Goal: Task Accomplishment & Management: Use online tool/utility

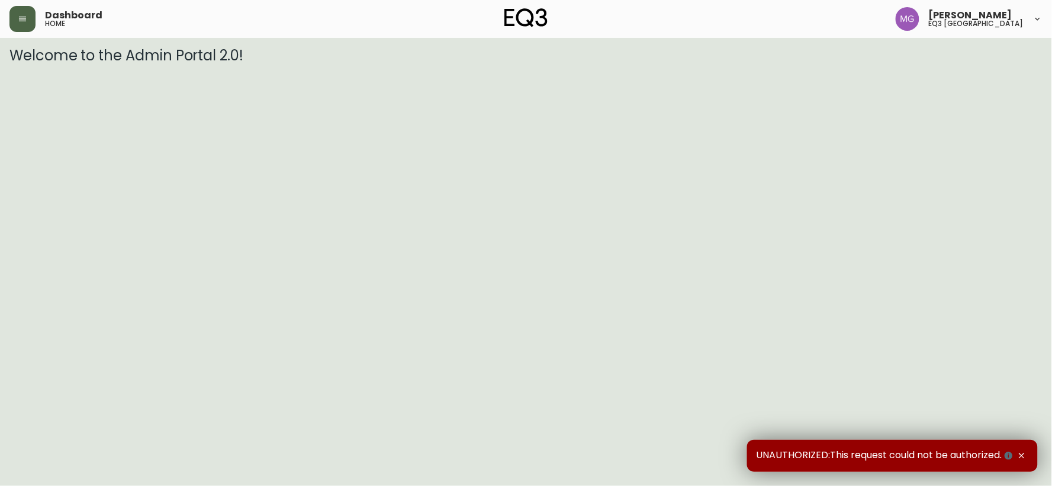
click at [20, 18] on icon "button" at bounding box center [22, 18] width 9 height 9
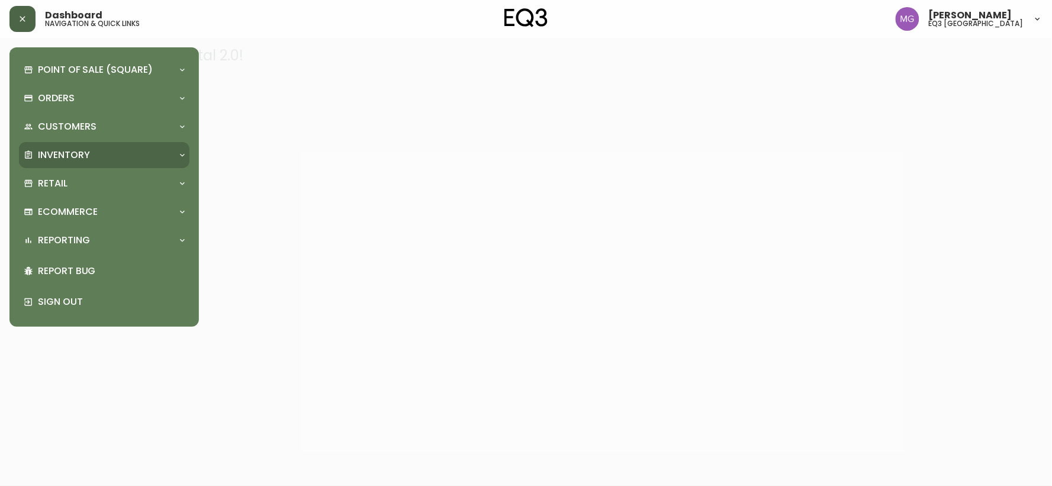
click at [78, 151] on p "Inventory" at bounding box center [64, 155] width 52 height 13
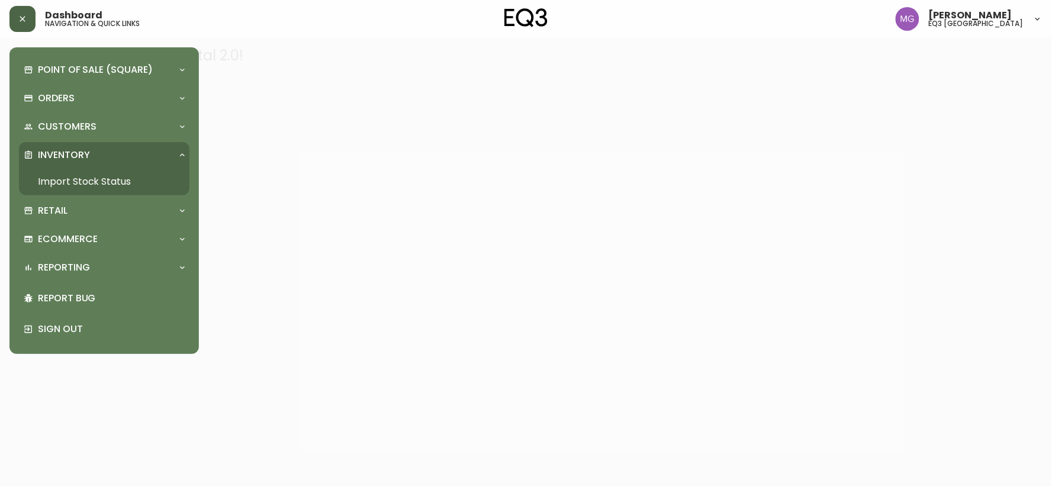
click at [78, 188] on link "Import Stock Status" at bounding box center [104, 181] width 170 height 27
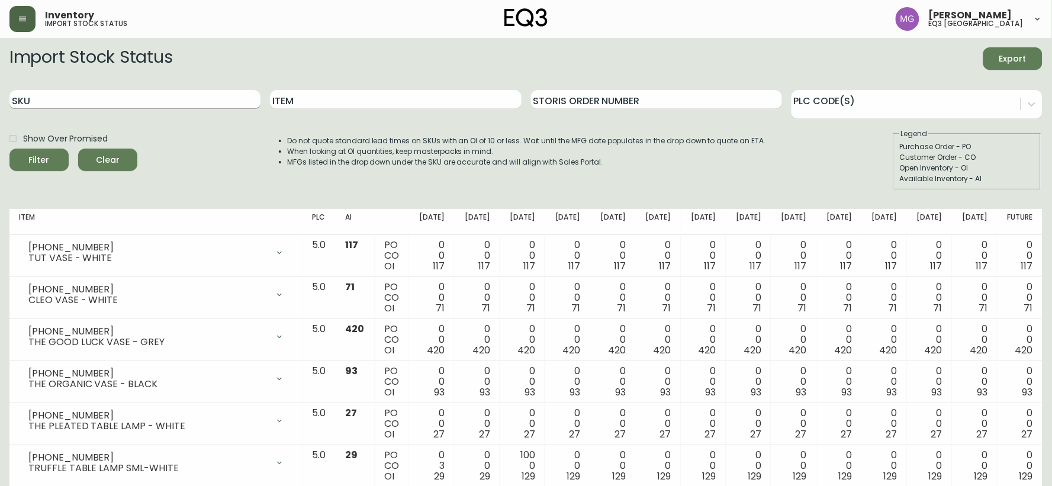
click at [88, 104] on input "SKU" at bounding box center [134, 99] width 251 height 19
paste input "[PHONE_NUMBER]"
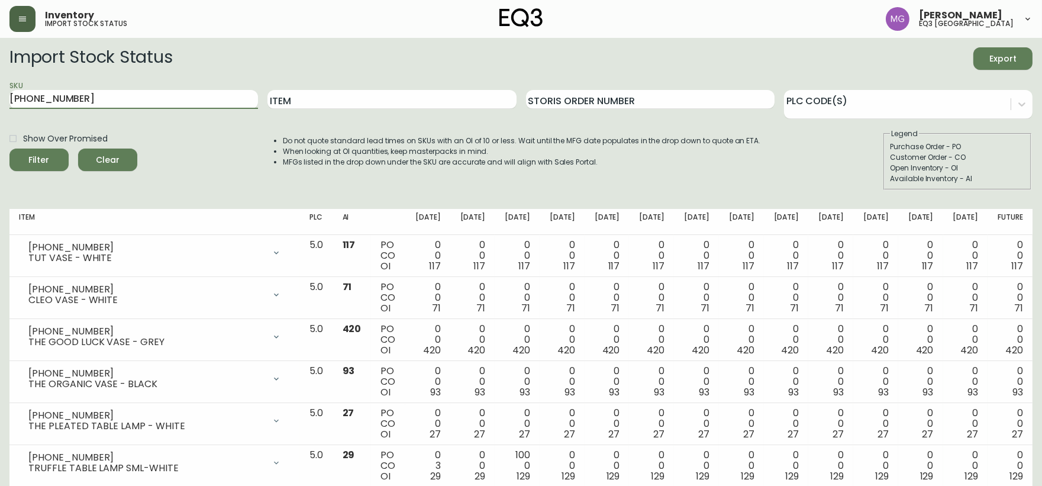
type input "[PHONE_NUMBER]"
click at [9, 149] on button "Filter" at bounding box center [38, 160] width 59 height 22
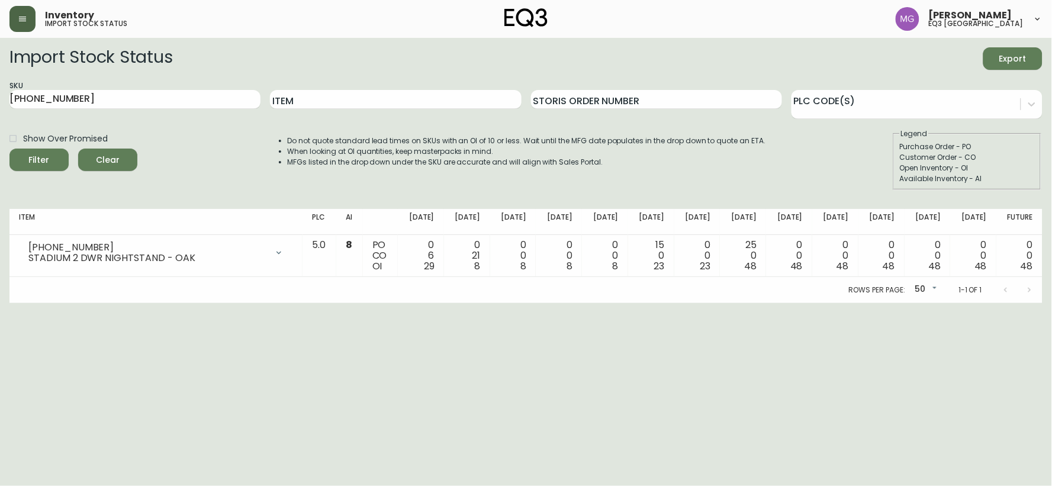
click at [9, 20] on button "button" at bounding box center [22, 19] width 26 height 26
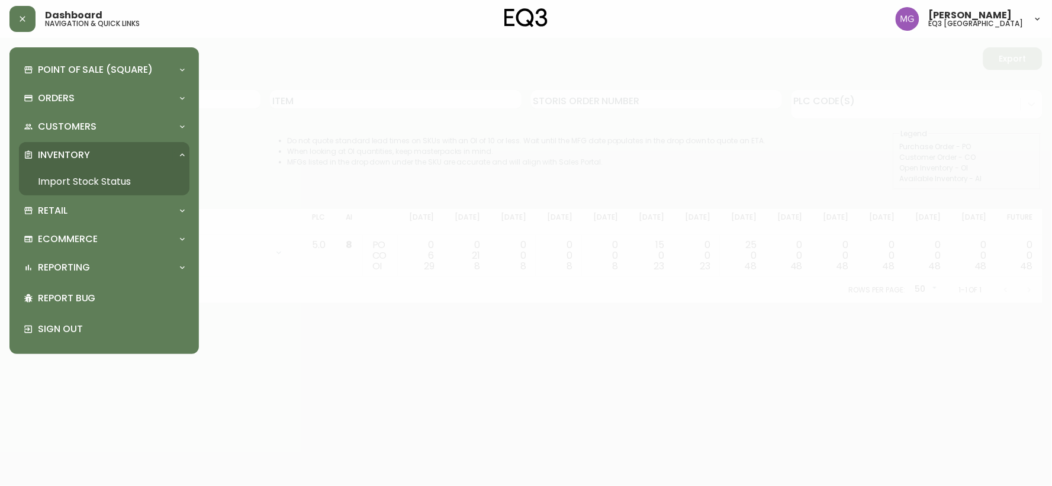
click at [86, 157] on p "Inventory" at bounding box center [64, 155] width 52 height 13
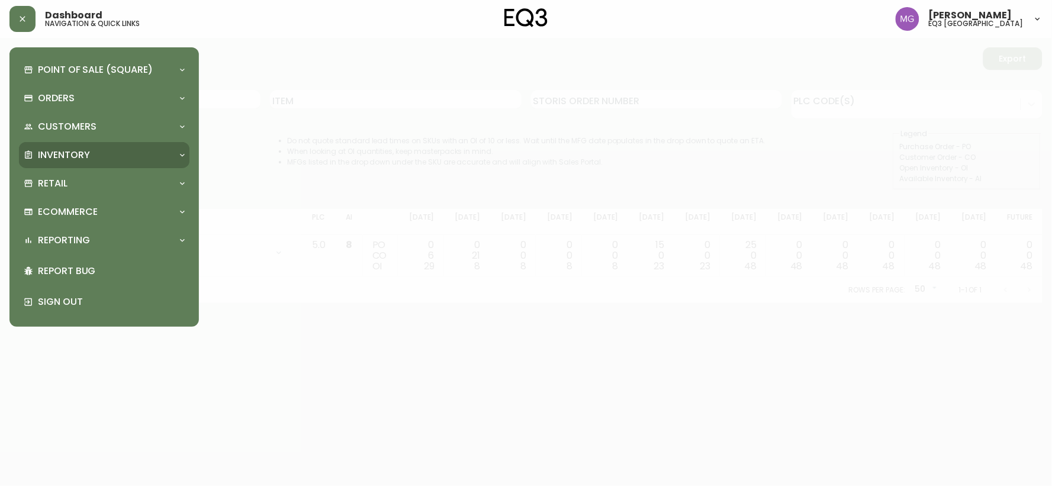
click at [85, 157] on p "Inventory" at bounding box center [64, 155] width 52 height 13
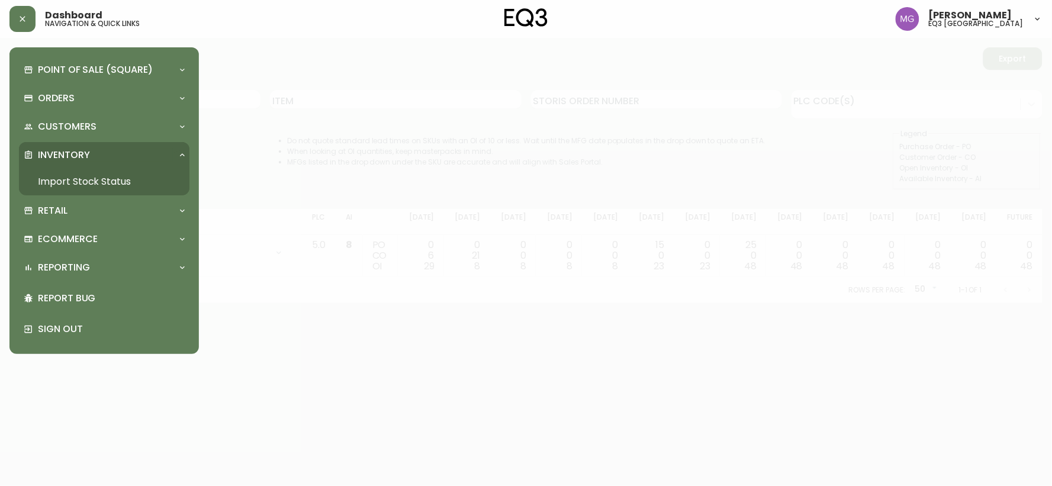
click at [85, 184] on link "Import Stock Status" at bounding box center [104, 181] width 170 height 27
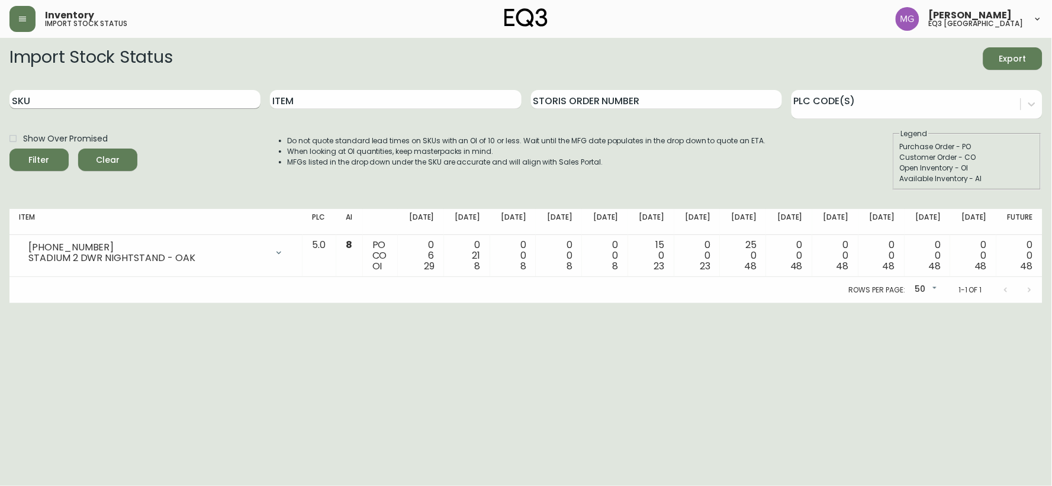
click at [130, 101] on input "SKU" at bounding box center [134, 99] width 251 height 19
paste input "[PHONE_NUMBER]"
click at [9, 149] on button "Filter" at bounding box center [38, 160] width 59 height 22
drag, startPoint x: 86, startPoint y: 98, endPoint x: 0, endPoint y: 89, distance: 86.3
click at [0, 89] on main "Import Stock Status Export SKU [PHONE_NUMBER] Item Storis Order Number PLC Code…" at bounding box center [526, 170] width 1052 height 265
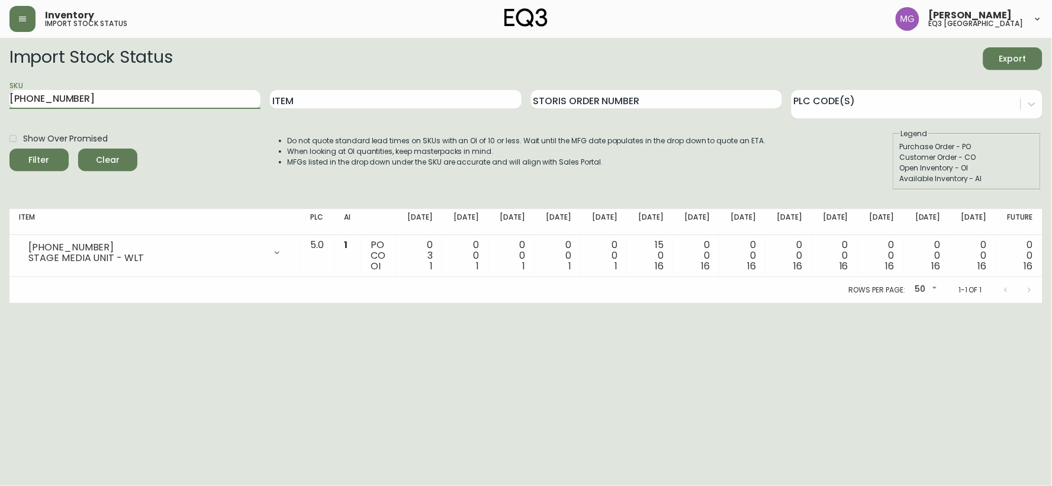
paste input "30262-8C"
type input "30262-8C"
click at [9, 149] on button "Filter" at bounding box center [38, 160] width 59 height 22
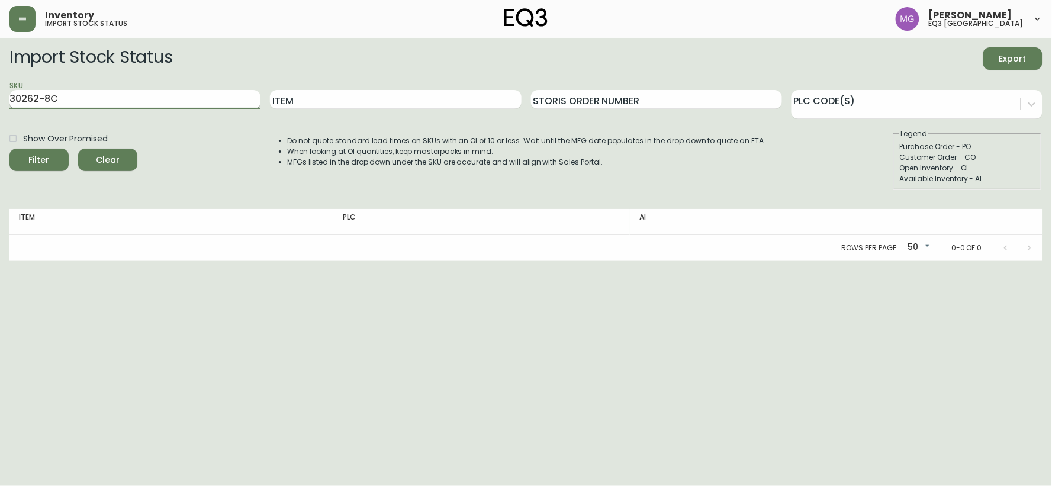
click at [9, 149] on button "Filter" at bounding box center [38, 160] width 59 height 22
drag, startPoint x: 142, startPoint y: 102, endPoint x: 0, endPoint y: 86, distance: 143.0
click at [0, 86] on main "Import Stock Status Export SKU 30262-8C Item Storis Order Number PLC Code(s) Sh…" at bounding box center [526, 149] width 1052 height 223
click at [9, 149] on button "Filter" at bounding box center [38, 160] width 59 height 22
